Goal: Task Accomplishment & Management: Use online tool/utility

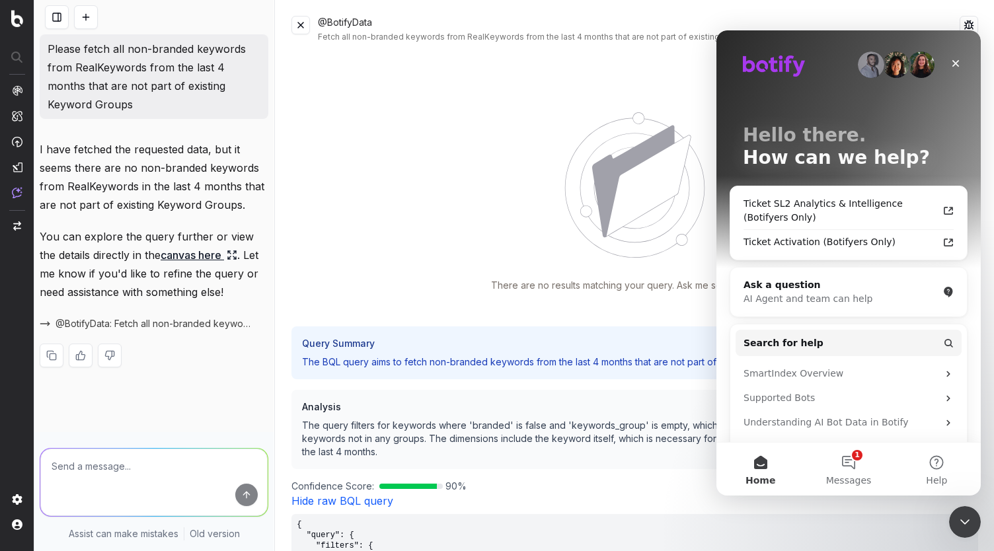
scroll to position [360, 0]
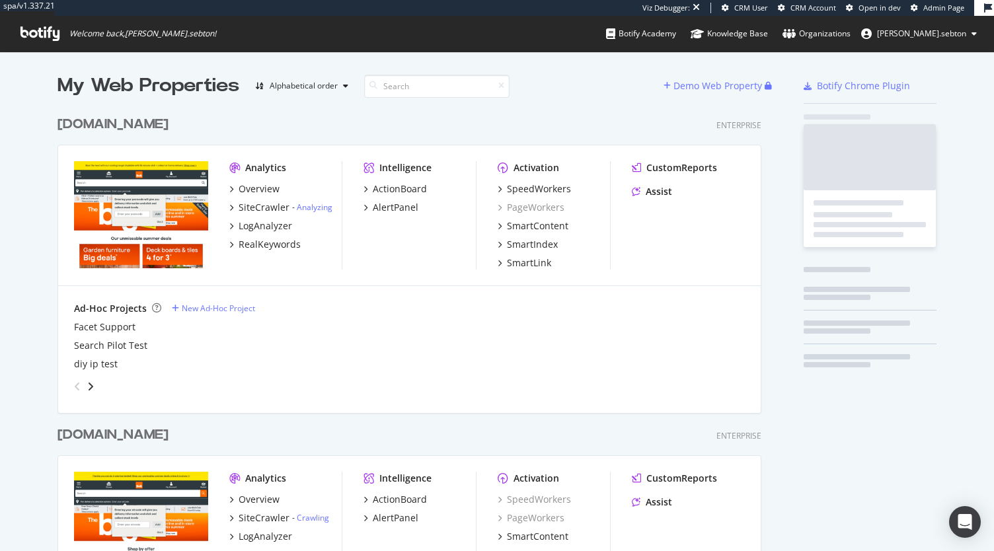
scroll to position [763, 704]
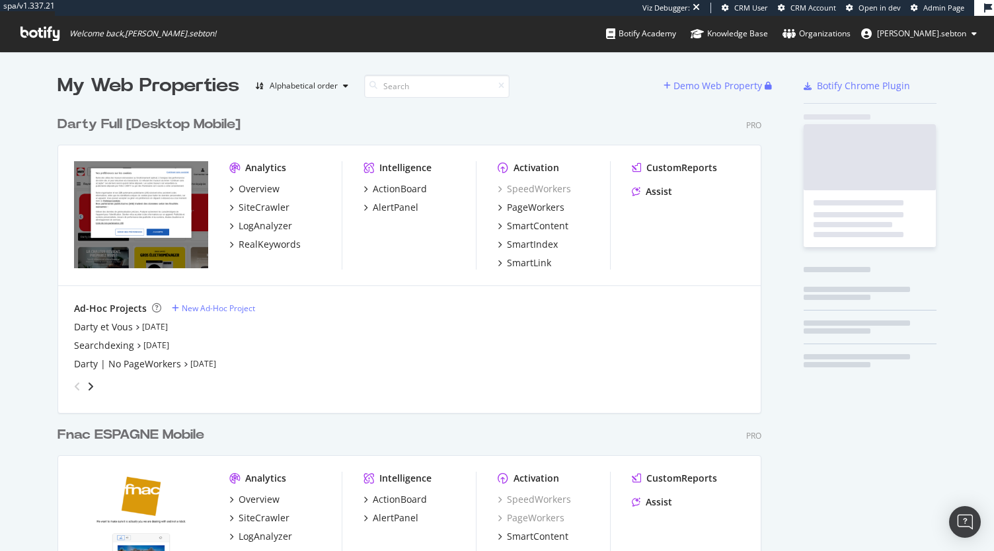
scroll to position [2323, 704]
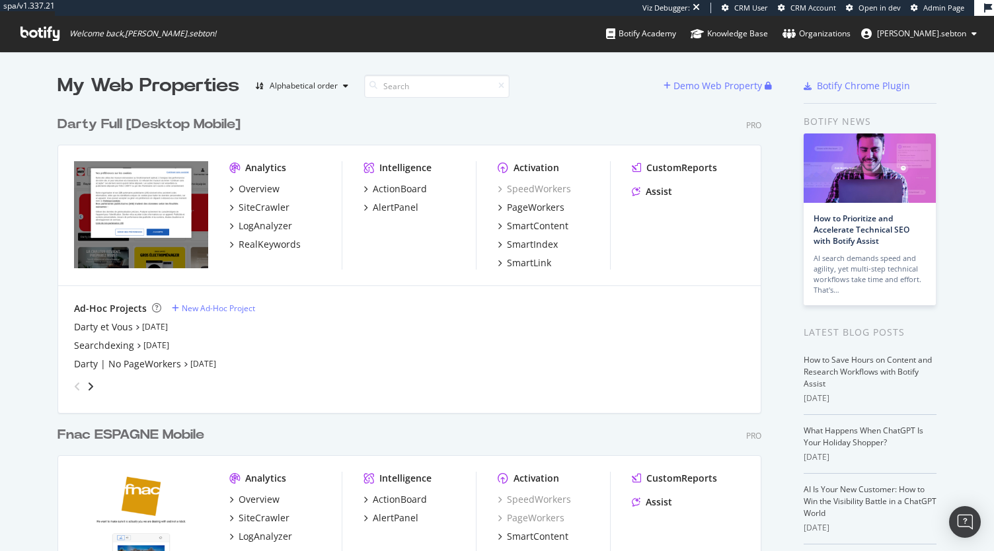
click at [180, 118] on div "Darty Full [Desktop Mobile]" at bounding box center [149, 124] width 183 height 19
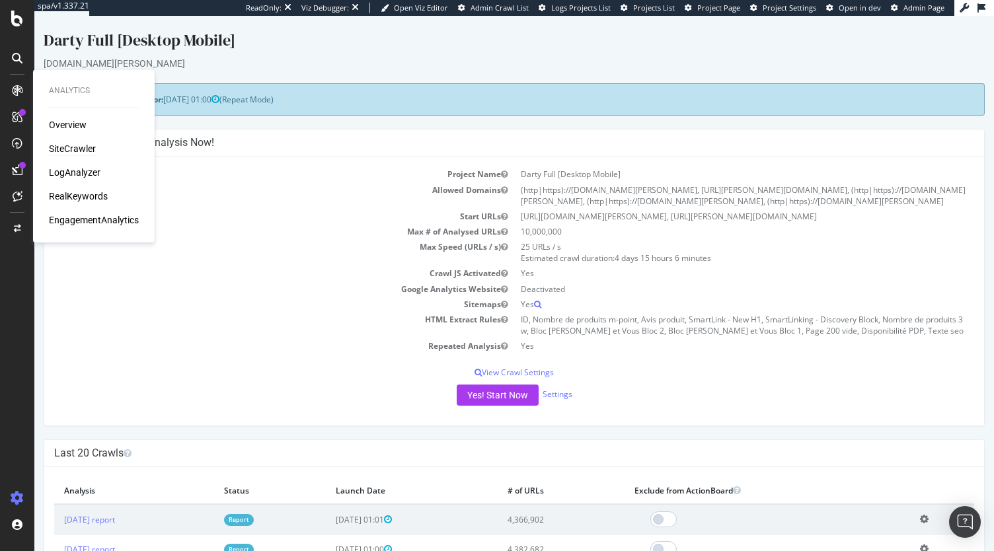
click at [85, 145] on div "SiteCrawler" at bounding box center [72, 148] width 47 height 13
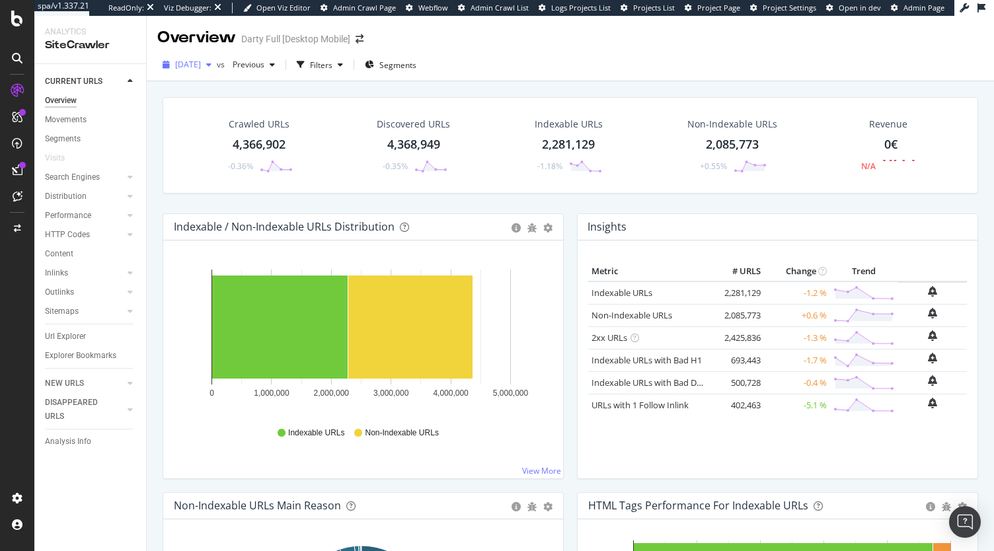
click at [201, 61] on span "2025 Aug. 31st" at bounding box center [188, 64] width 26 height 11
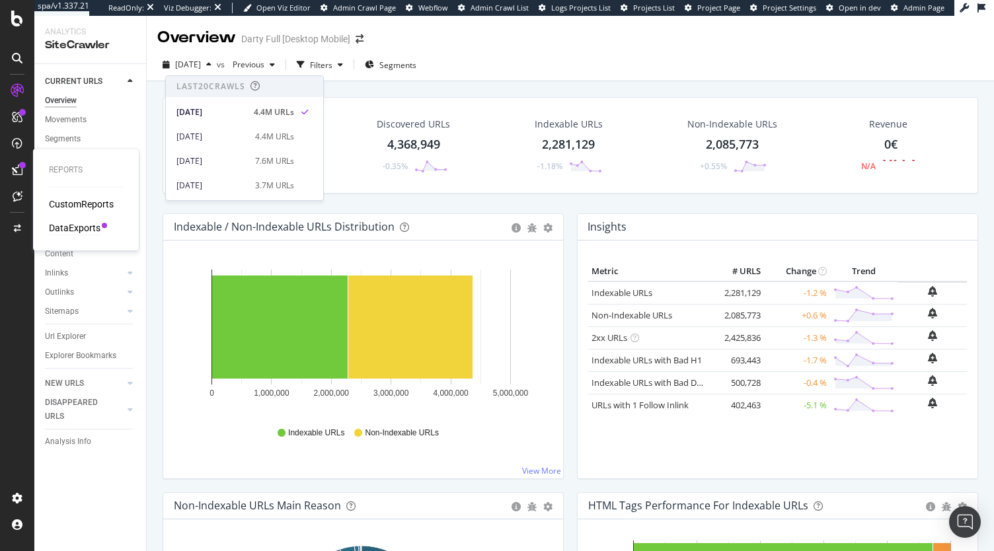
click at [65, 223] on div "DataExports" at bounding box center [75, 227] width 52 height 13
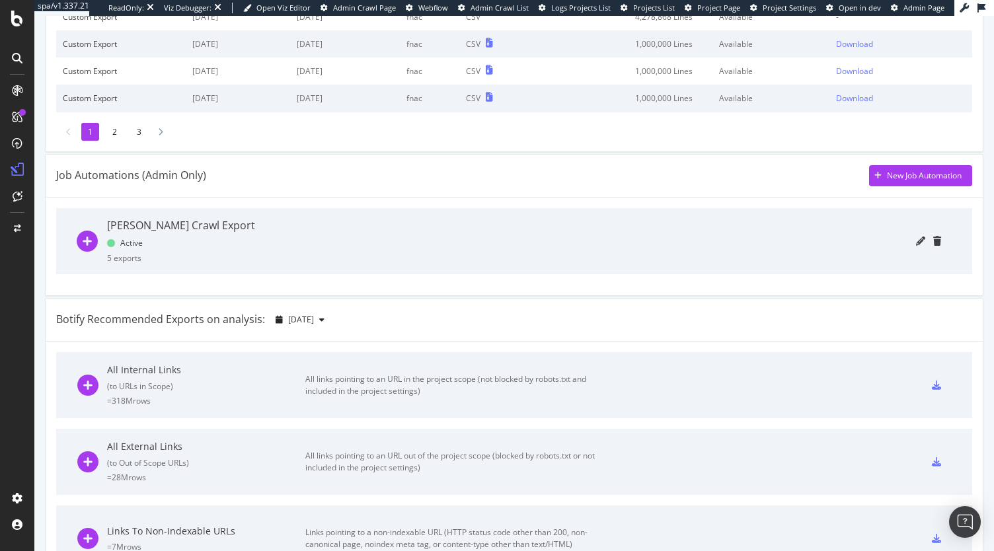
scroll to position [309, 0]
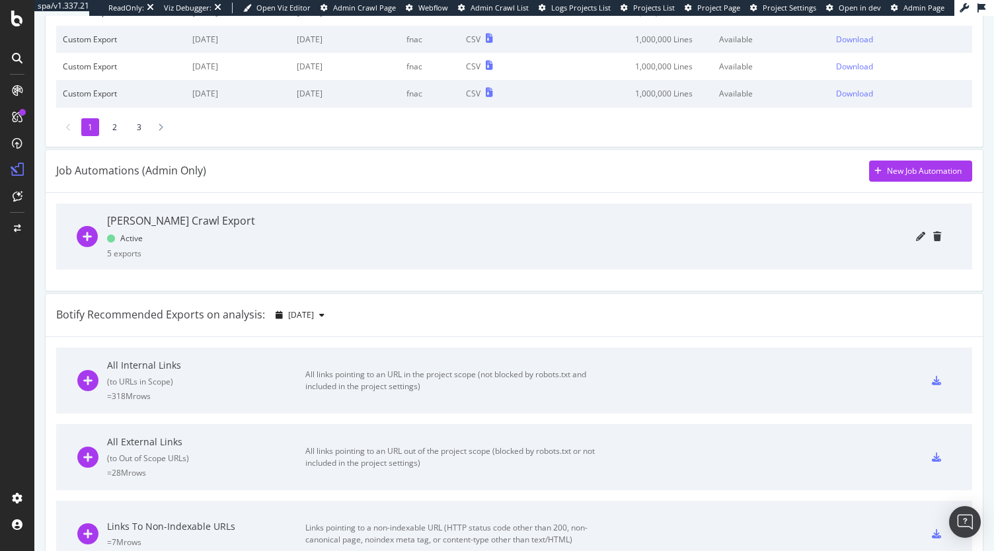
click at [79, 241] on icon "plus-circle" at bounding box center [87, 236] width 21 height 21
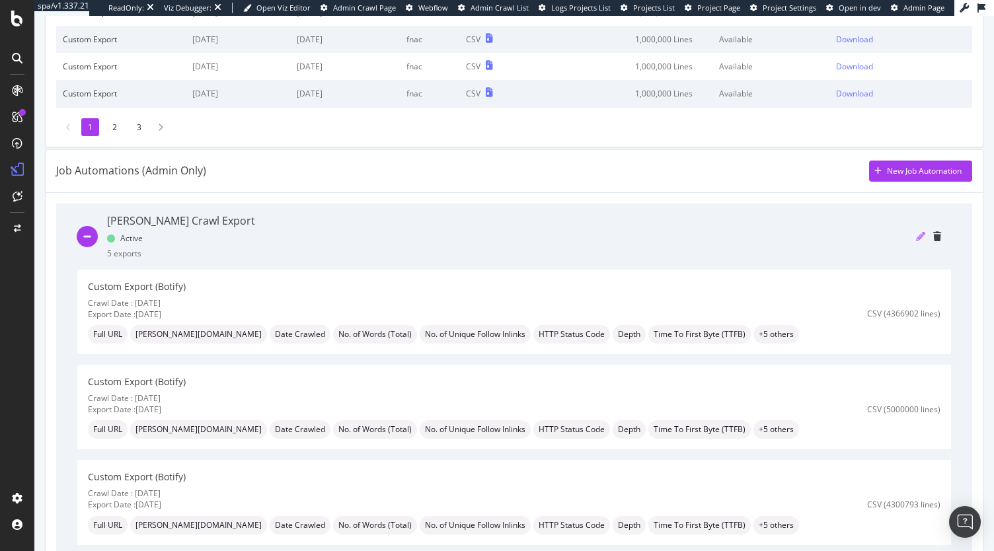
click at [916, 237] on icon "pencil" at bounding box center [920, 236] width 9 height 9
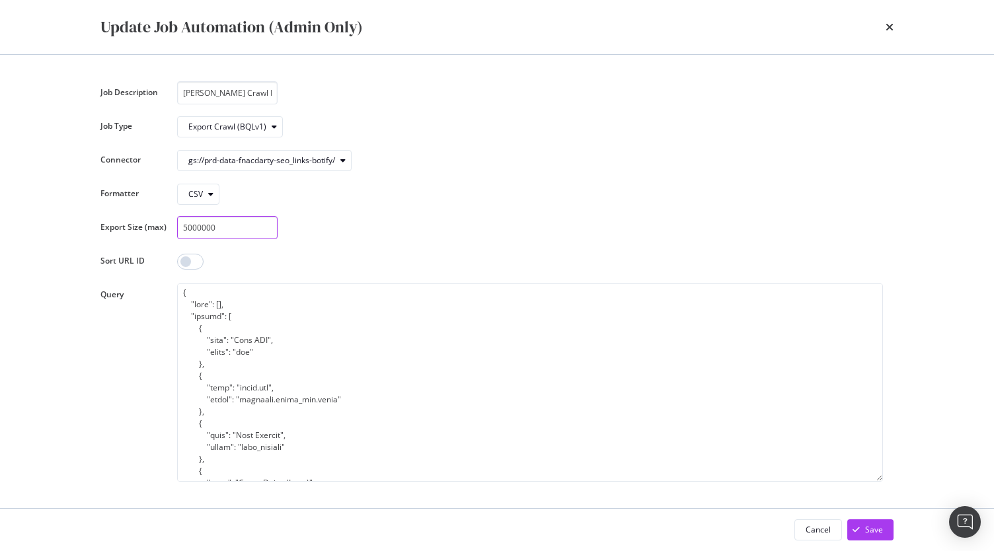
click at [188, 228] on input "5000000" at bounding box center [227, 227] width 100 height 23
type input "6000000"
click at [871, 528] on div "Save" at bounding box center [874, 529] width 18 height 11
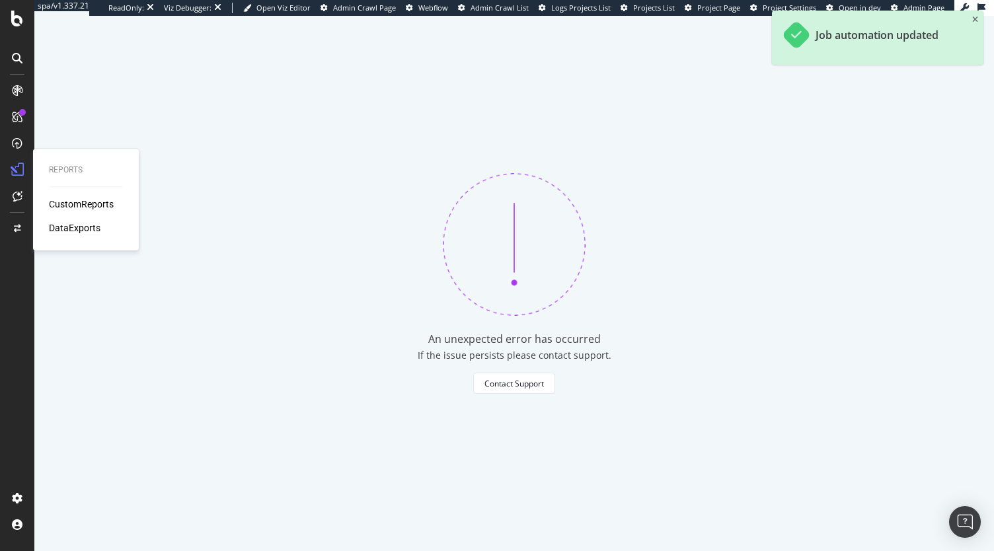
click at [79, 225] on div "DataExports" at bounding box center [75, 227] width 52 height 13
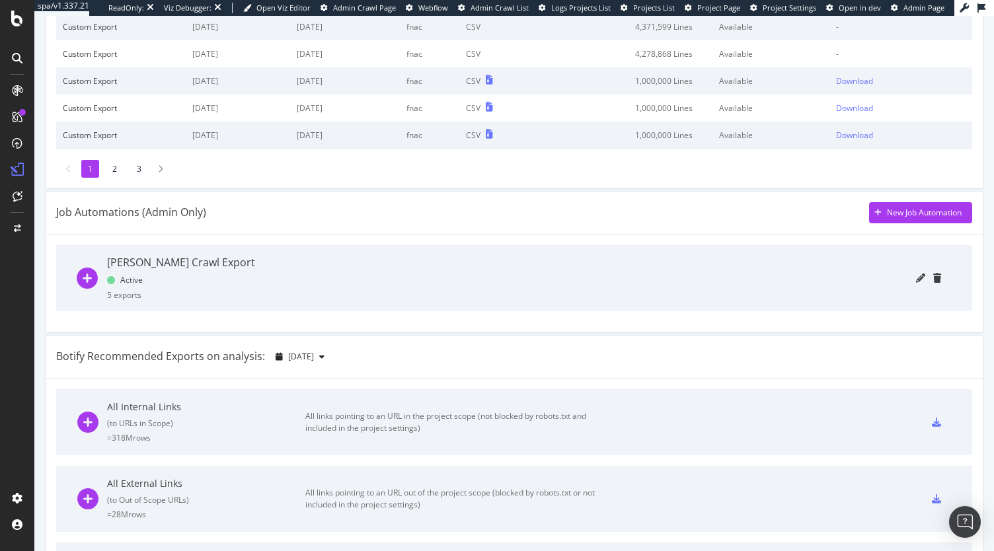
scroll to position [268, 0]
click at [916, 278] on icon "pencil" at bounding box center [920, 277] width 9 height 9
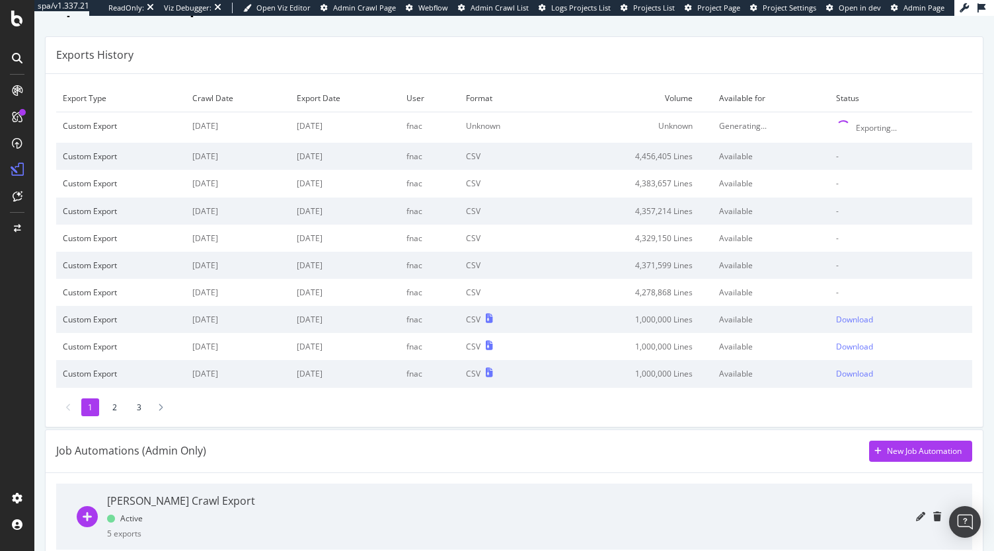
scroll to position [1, 0]
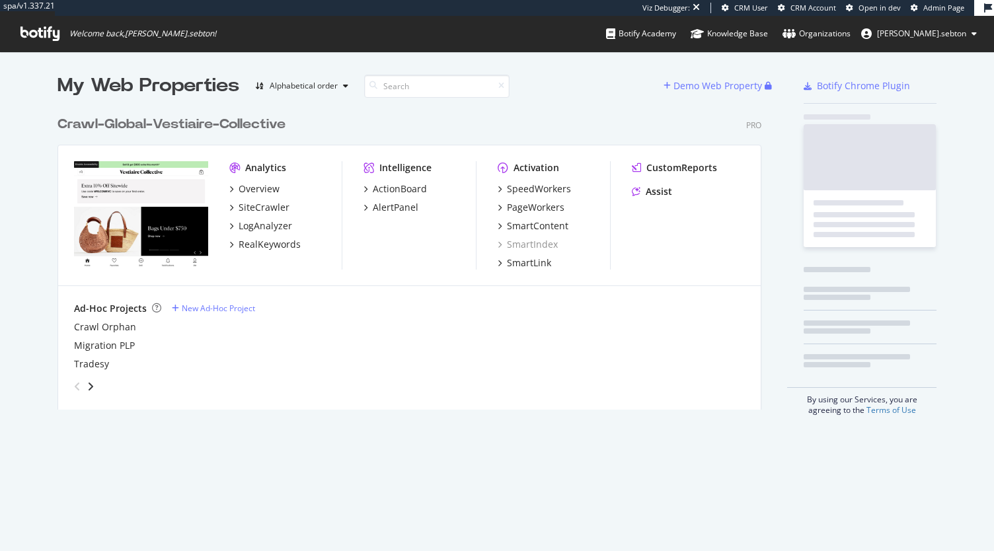
scroll to position [300, 704]
